Goal: Task Accomplishment & Management: Complete application form

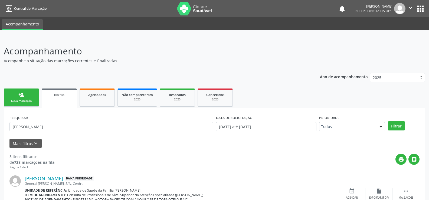
click at [25, 98] on link "person_add Nova marcação" at bounding box center [21, 98] width 35 height 18
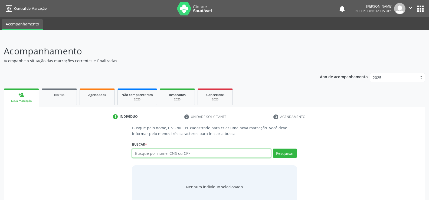
click at [174, 154] on input "text" at bounding box center [201, 153] width 139 height 9
type input "700500977518558"
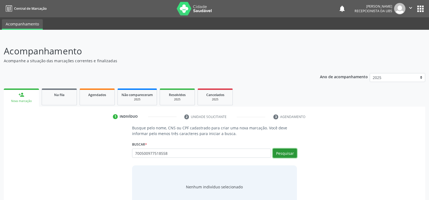
click at [290, 155] on button "Pesquisar" at bounding box center [285, 153] width 24 height 9
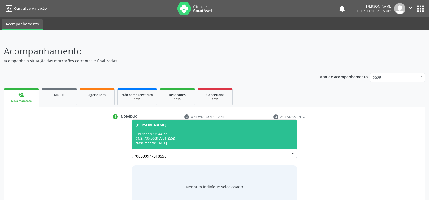
click at [190, 134] on div "CPF: 635.690.944-72" at bounding box center [215, 134] width 158 height 5
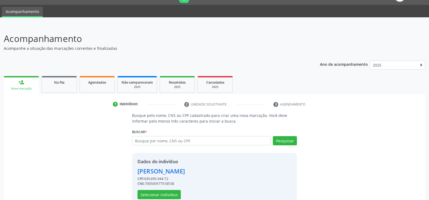
scroll to position [25, 0]
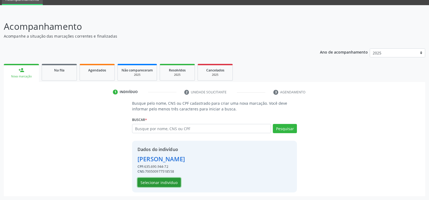
click at [169, 181] on button "Selecionar indivíduo" at bounding box center [159, 182] width 43 height 9
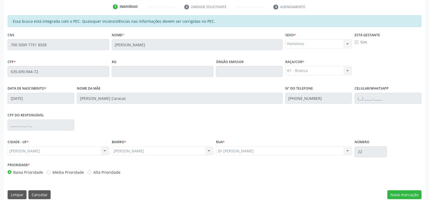
scroll to position [117, 0]
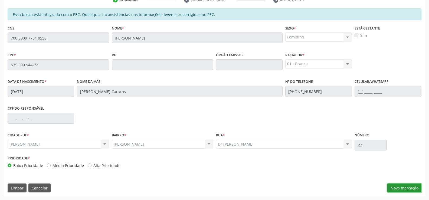
click at [409, 190] on button "Nova marcação" at bounding box center [405, 188] width 34 height 9
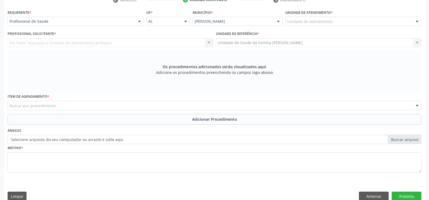
scroll to position [117, 0]
click at [141, 21] on div at bounding box center [139, 21] width 8 height 9
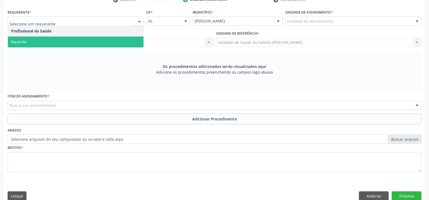
click at [128, 41] on span "Paciente" at bounding box center [76, 42] width 136 height 11
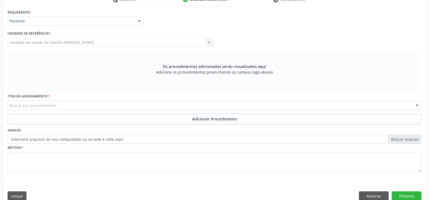
click at [103, 105] on div "Buscar por procedimento" at bounding box center [215, 105] width 414 height 9
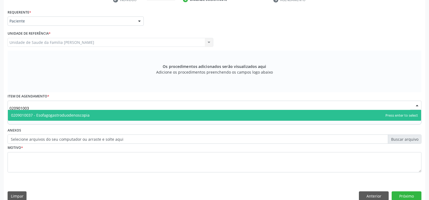
type input "0209010037"
click at [128, 118] on span "0209010037 - Esofagogastroduodenoscopia" at bounding box center [215, 115] width 414 height 11
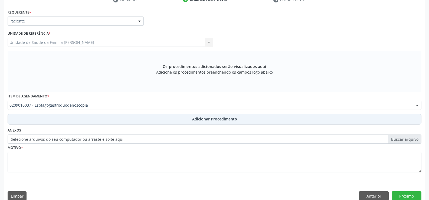
click at [209, 119] on span "Adicionar Procedimento" at bounding box center [214, 119] width 45 height 6
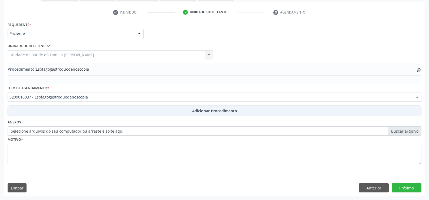
scroll to position [105, 0]
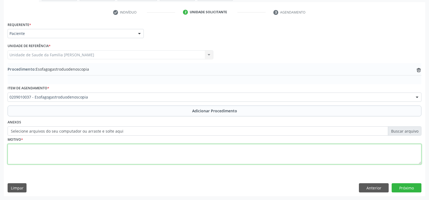
click at [127, 154] on textarea at bounding box center [215, 154] width 414 height 21
type textarea "GASTRITE"
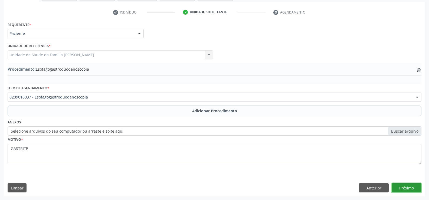
click at [404, 186] on button "Próximo" at bounding box center [407, 187] width 30 height 9
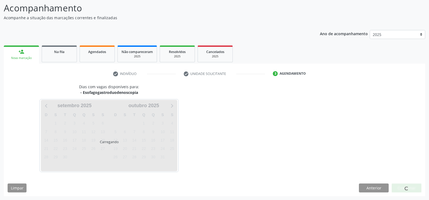
scroll to position [59, 0]
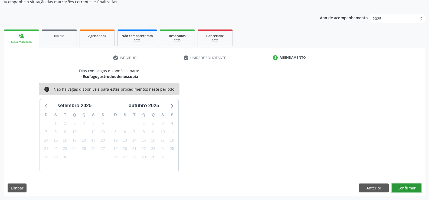
click at [402, 188] on button "Confirmar" at bounding box center [407, 188] width 30 height 9
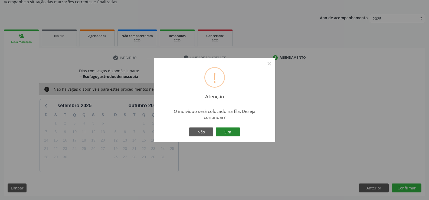
click at [229, 133] on button "Sim" at bounding box center [228, 132] width 24 height 9
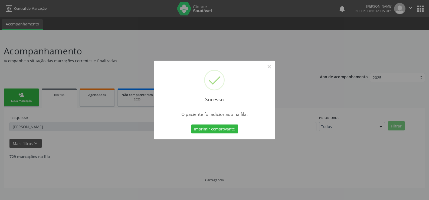
scroll to position [0, 0]
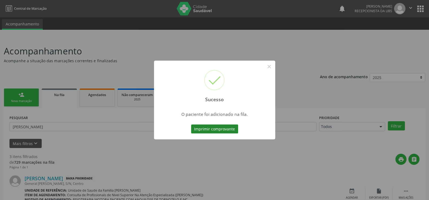
click at [223, 129] on button "Imprimir comprovante" at bounding box center [214, 129] width 47 height 9
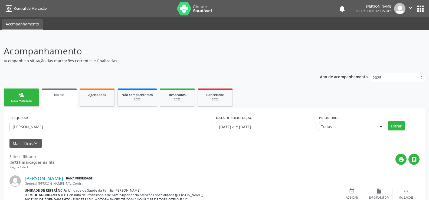
click at [28, 100] on div "Nova marcação" at bounding box center [21, 101] width 27 height 4
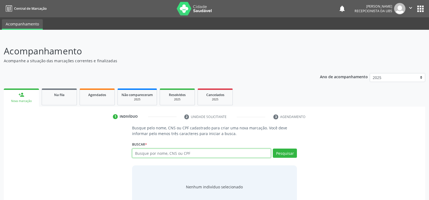
click at [170, 153] on input "text" at bounding box center [201, 153] width 139 height 9
type input "700500977518558"
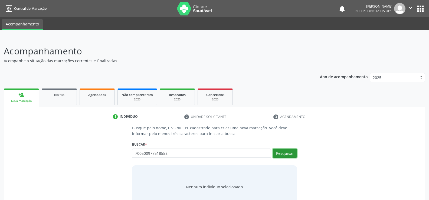
click at [284, 155] on button "Pesquisar" at bounding box center [285, 153] width 24 height 9
type input "700500977518558"
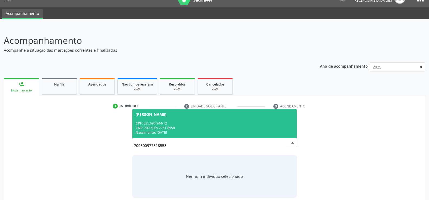
scroll to position [16, 0]
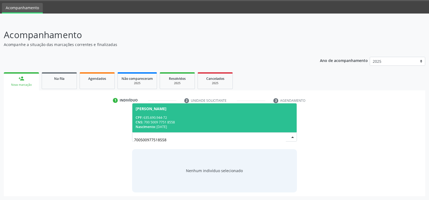
click at [197, 119] on div "CPF: 635.690.944-72" at bounding box center [215, 117] width 158 height 5
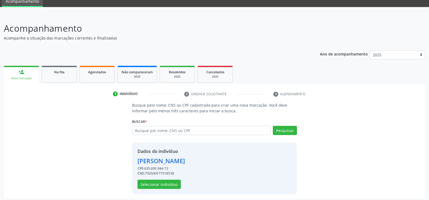
scroll to position [25, 0]
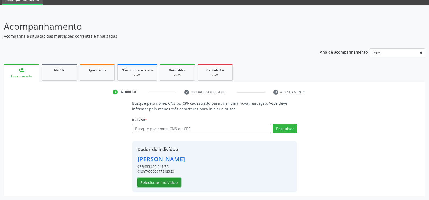
click at [171, 182] on button "Selecionar indivíduo" at bounding box center [159, 182] width 43 height 9
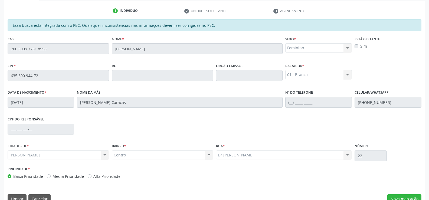
scroll to position [117, 0]
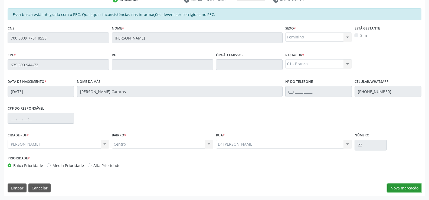
click at [398, 190] on button "Nova marcação" at bounding box center [405, 188] width 34 height 9
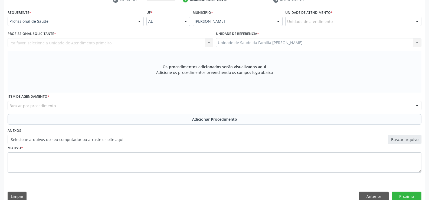
scroll to position [117, 0]
click at [139, 21] on div at bounding box center [139, 21] width 8 height 9
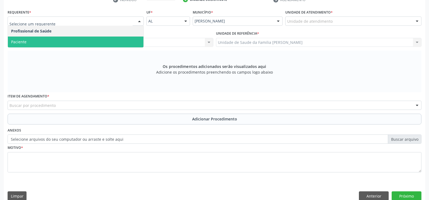
click at [128, 41] on span "Paciente" at bounding box center [76, 42] width 136 height 11
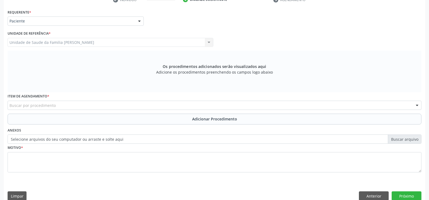
click at [118, 104] on div "Buscar por procedimento" at bounding box center [215, 105] width 414 height 9
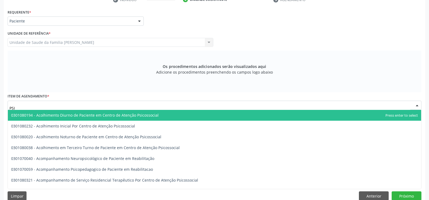
type input "PSIQ"
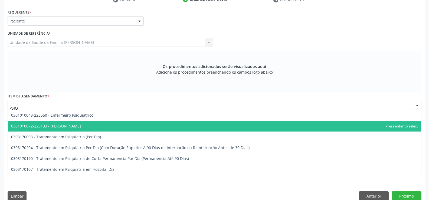
click at [75, 127] on span "0301010072-225133 - [PERSON_NAME]" at bounding box center [46, 125] width 70 height 5
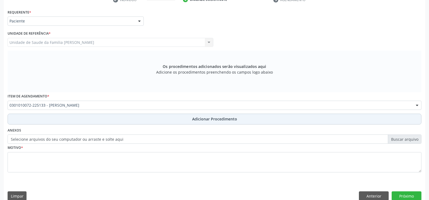
click at [205, 118] on span "Adicionar Procedimento" at bounding box center [214, 119] width 45 height 6
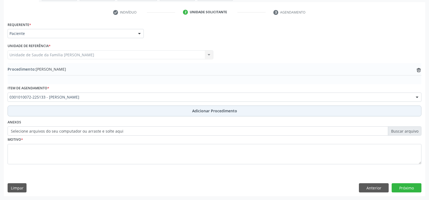
scroll to position [105, 0]
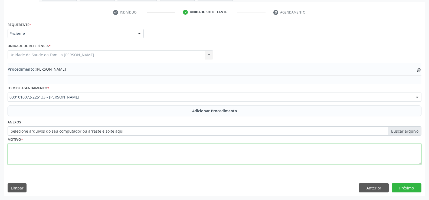
click at [172, 156] on textarea at bounding box center [215, 154] width 414 height 21
type textarea "ANSIEDADE GENERALIZADA"
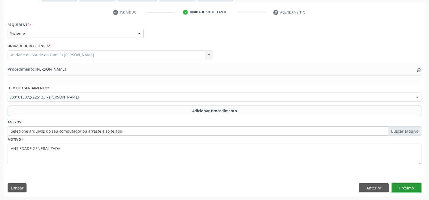
click at [403, 188] on button "Próximo" at bounding box center [407, 187] width 30 height 9
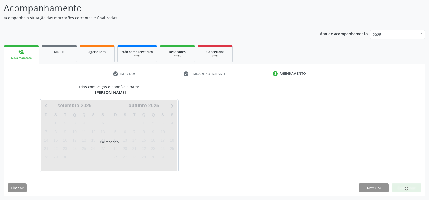
scroll to position [59, 0]
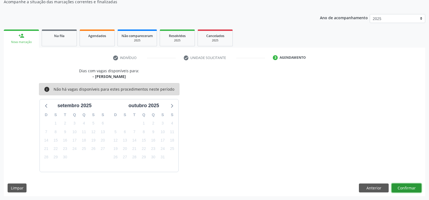
click at [407, 188] on button "Confirmar" at bounding box center [407, 188] width 30 height 9
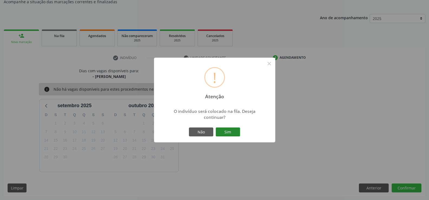
click at [227, 134] on button "Sim" at bounding box center [228, 132] width 24 height 9
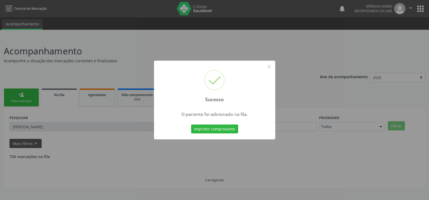
scroll to position [0, 0]
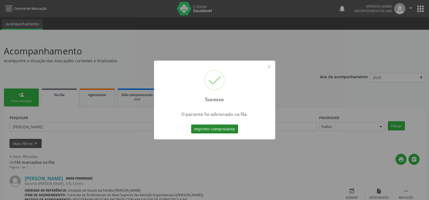
click at [222, 130] on button "Imprimir comprovante" at bounding box center [214, 129] width 47 height 9
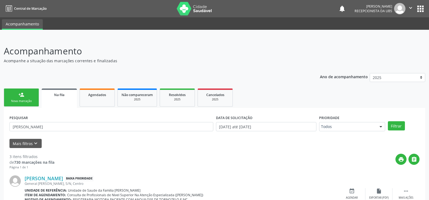
click at [27, 99] on div "Nova marcação" at bounding box center [21, 101] width 27 height 4
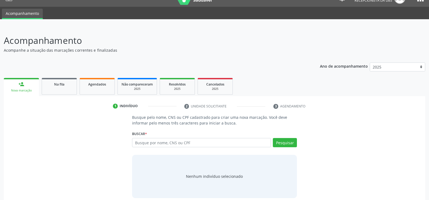
scroll to position [16, 0]
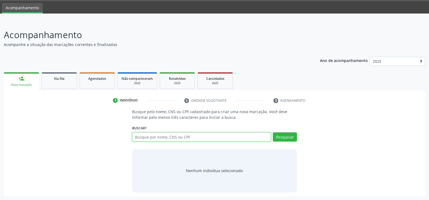
click at [187, 136] on input "text" at bounding box center [201, 136] width 139 height 9
type input "701006843399099"
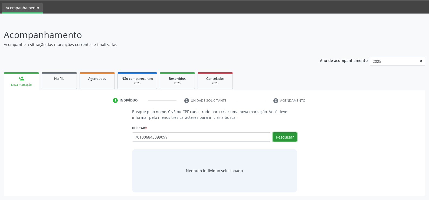
click at [288, 138] on button "Pesquisar" at bounding box center [285, 136] width 24 height 9
type input "701006843399099"
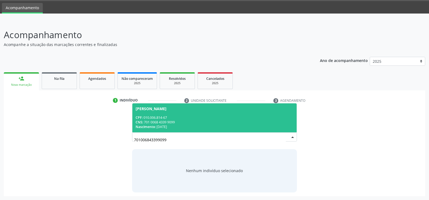
click at [183, 118] on div "CPF: 010.006.814-67" at bounding box center [215, 117] width 158 height 5
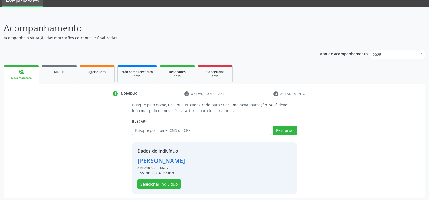
scroll to position [25, 0]
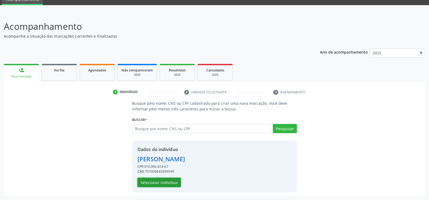
click at [164, 181] on button "Selecionar indivíduo" at bounding box center [159, 182] width 43 height 9
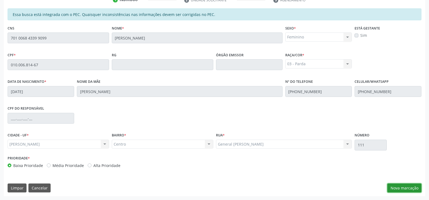
click at [401, 187] on button "Nova marcação" at bounding box center [405, 188] width 34 height 9
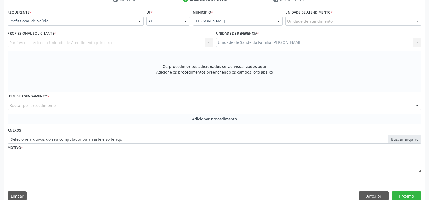
click at [139, 23] on div at bounding box center [139, 21] width 8 height 9
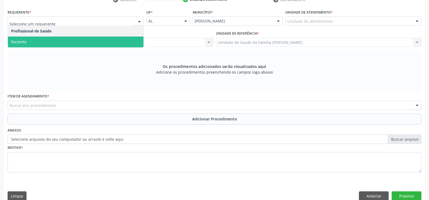
click at [126, 41] on span "Paciente" at bounding box center [76, 42] width 136 height 11
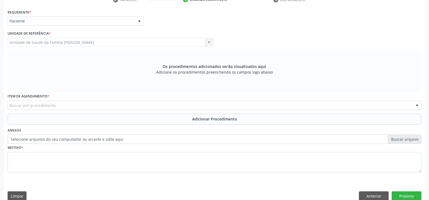
click at [96, 106] on div "Buscar por procedimento" at bounding box center [215, 105] width 414 height 9
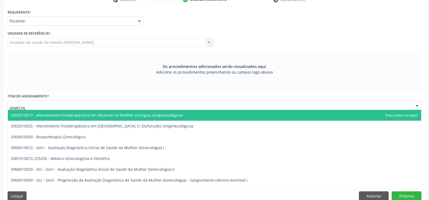
type input "GINECOLO"
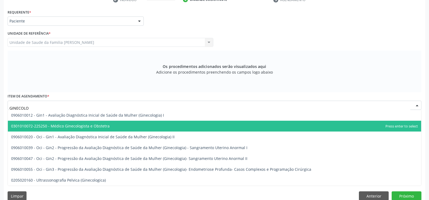
click at [89, 126] on span "0301010072-225250 - Médico Ginecologista e Obstetra" at bounding box center [60, 125] width 99 height 5
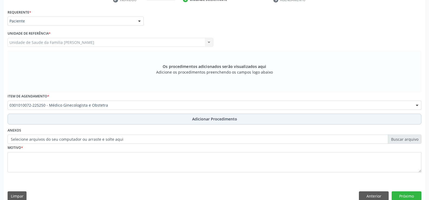
click at [203, 120] on span "Adicionar Procedimento" at bounding box center [214, 119] width 45 height 6
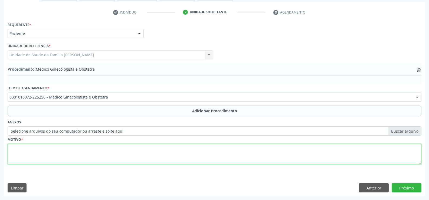
click at [178, 156] on textarea at bounding box center [215, 154] width 414 height 21
type textarea "ENCAMINHO PARA INSERÇAO DE DIU PLANEJAMENTO FAMILIAR"
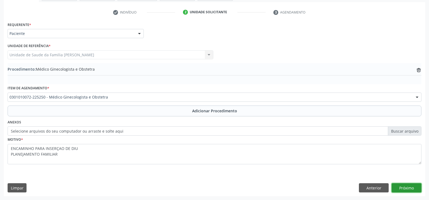
click at [406, 186] on button "Próximo" at bounding box center [407, 187] width 30 height 9
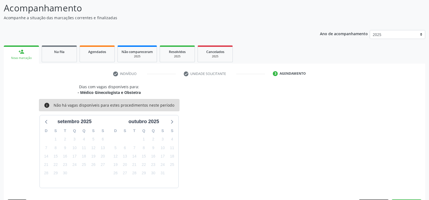
scroll to position [59, 0]
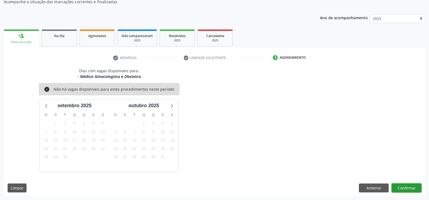
click at [403, 189] on button "Confirmar" at bounding box center [407, 188] width 30 height 9
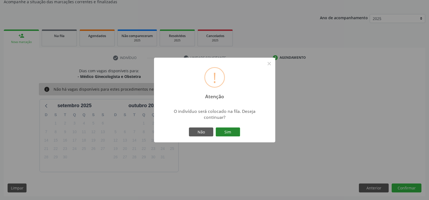
click at [225, 132] on button "Sim" at bounding box center [228, 132] width 24 height 9
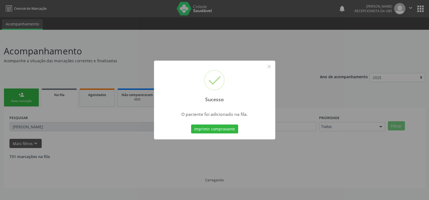
scroll to position [0, 0]
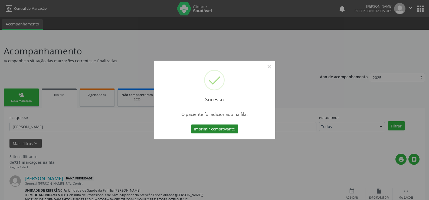
click at [228, 131] on button "Imprimir comprovante" at bounding box center [214, 129] width 47 height 9
